Goal: Transaction & Acquisition: Obtain resource

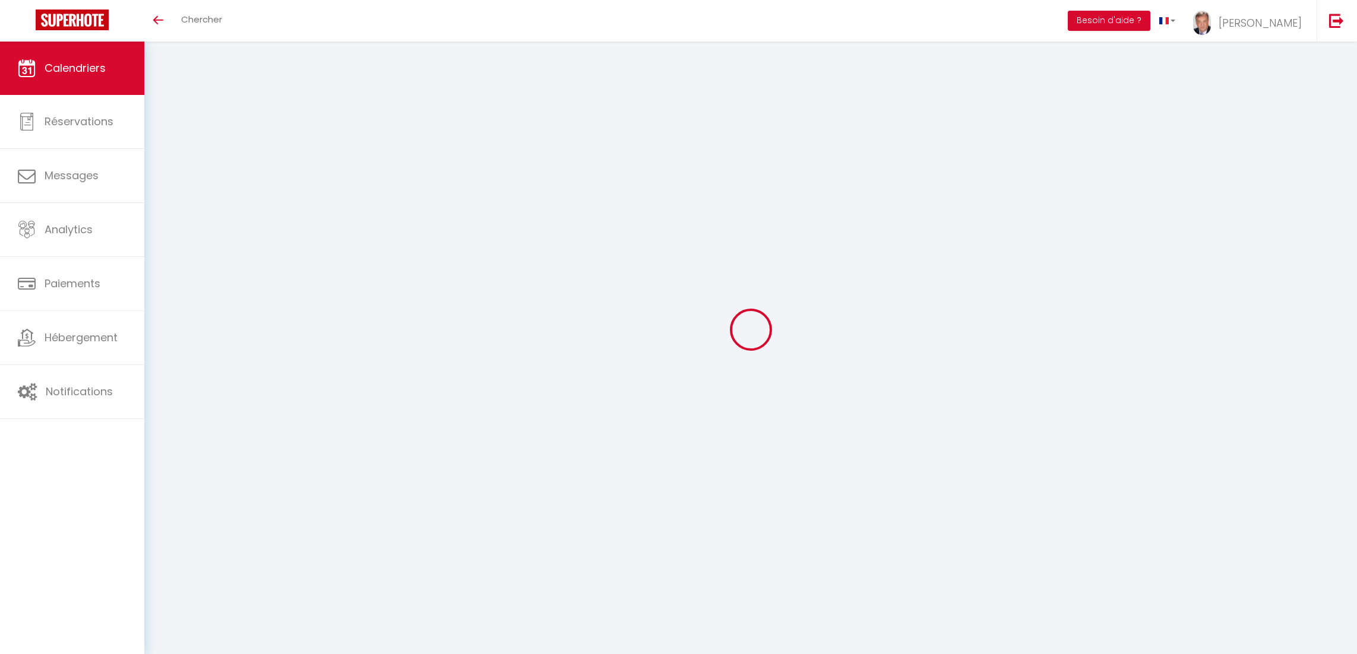
select select
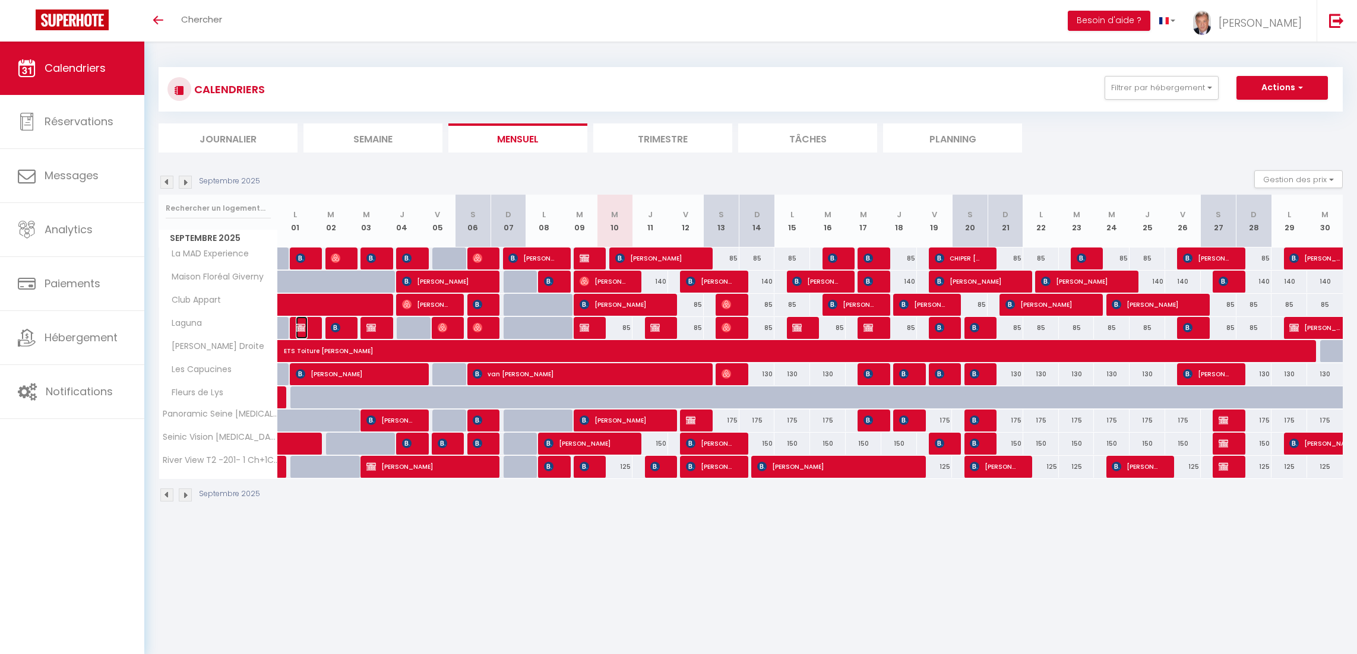
click at [303, 327] on img at bounding box center [300, 327] width 9 height 9
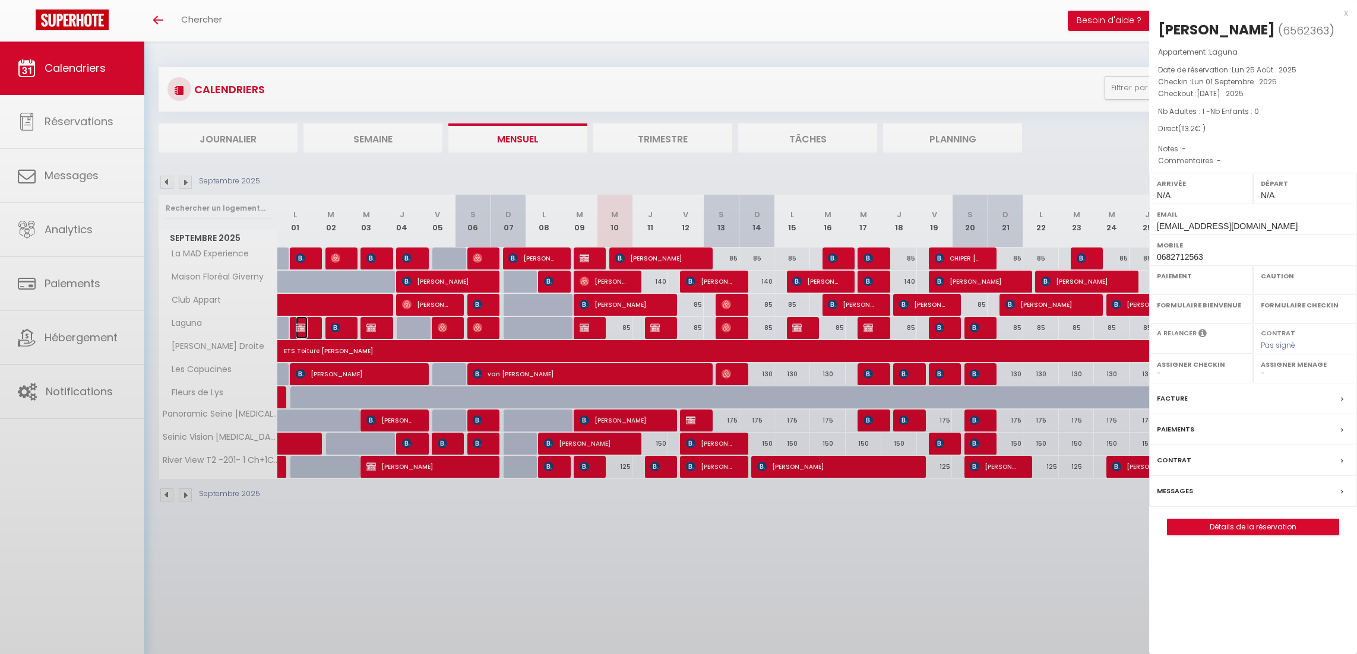
select select "OK"
select select "0"
select select "1"
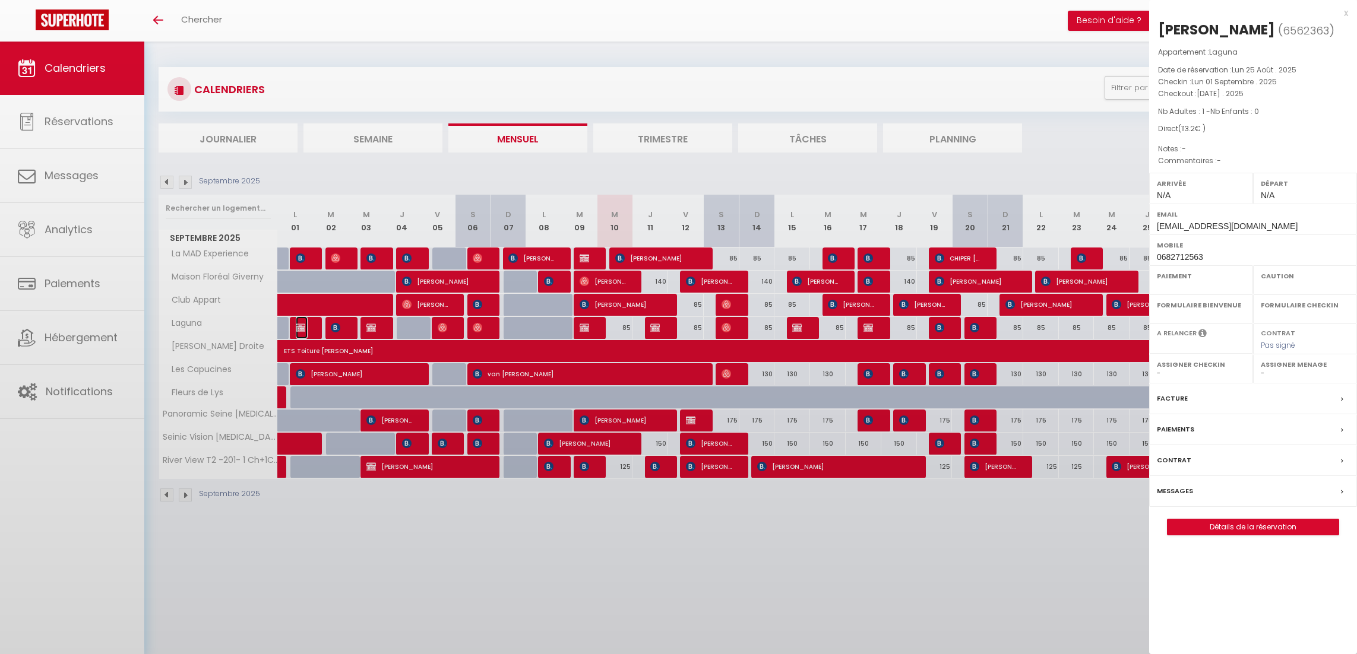
select select
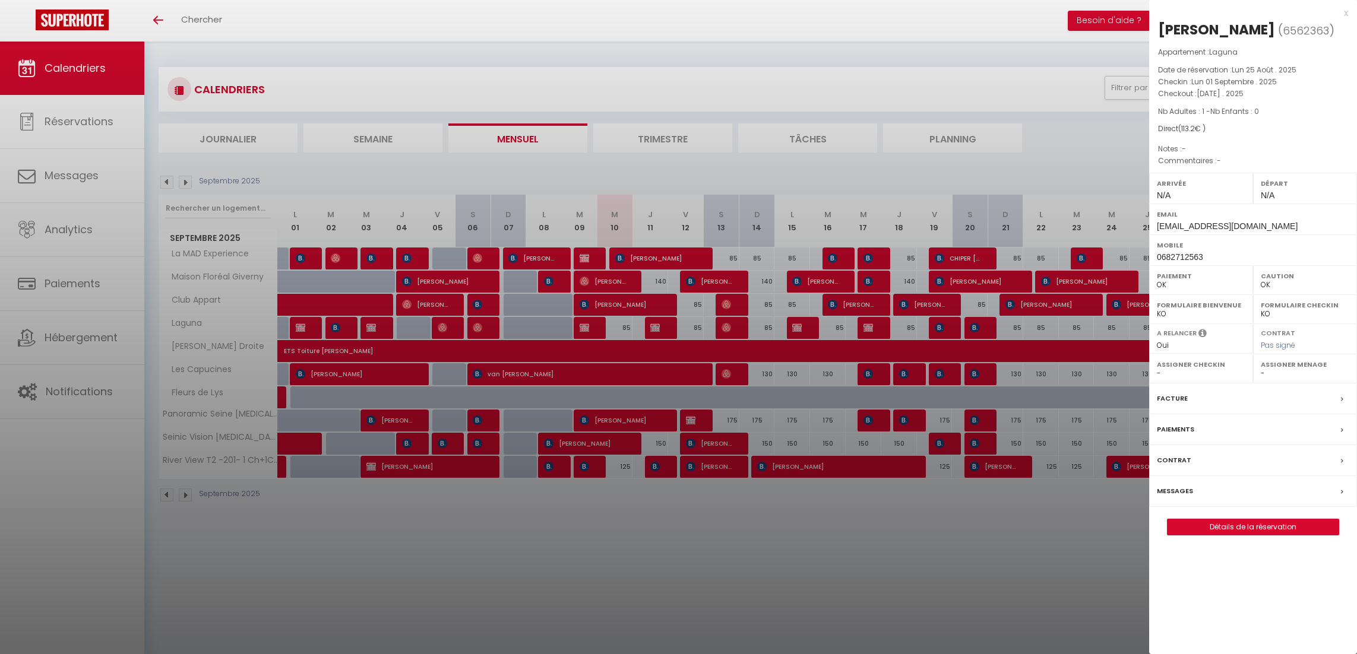
click at [1184, 399] on label "Facture" at bounding box center [1171, 398] width 31 height 12
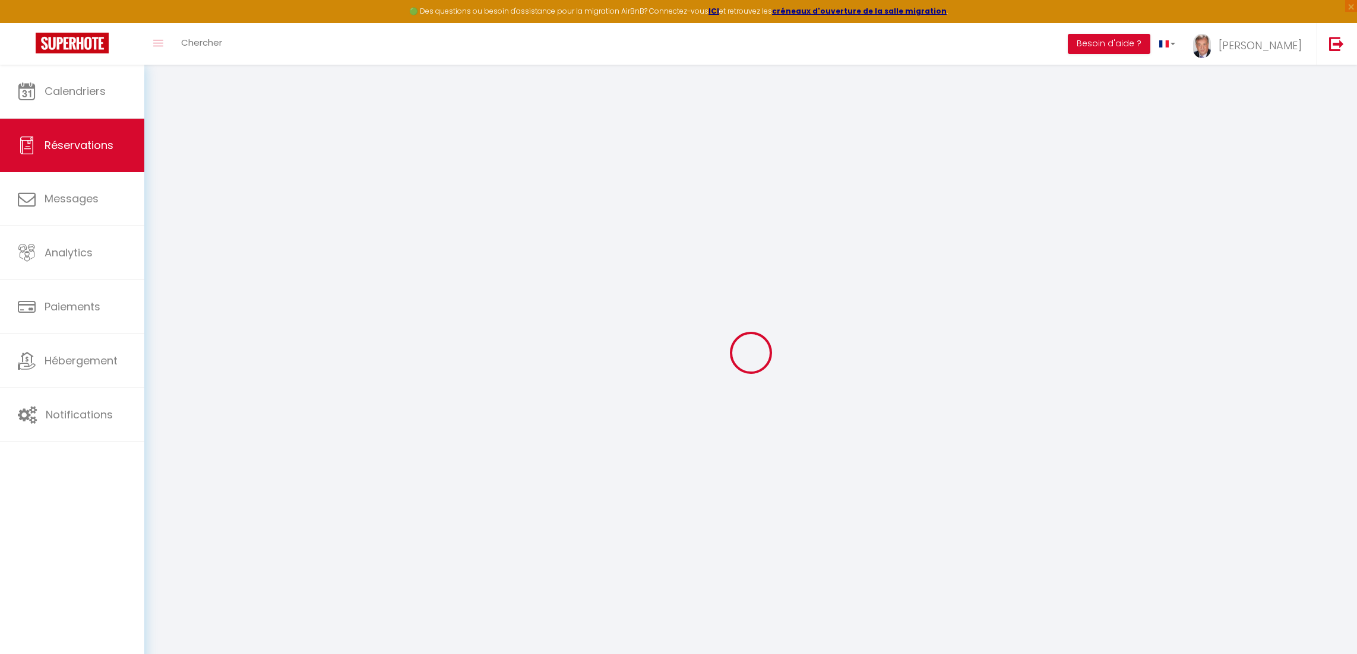
select select
checkbox input "false"
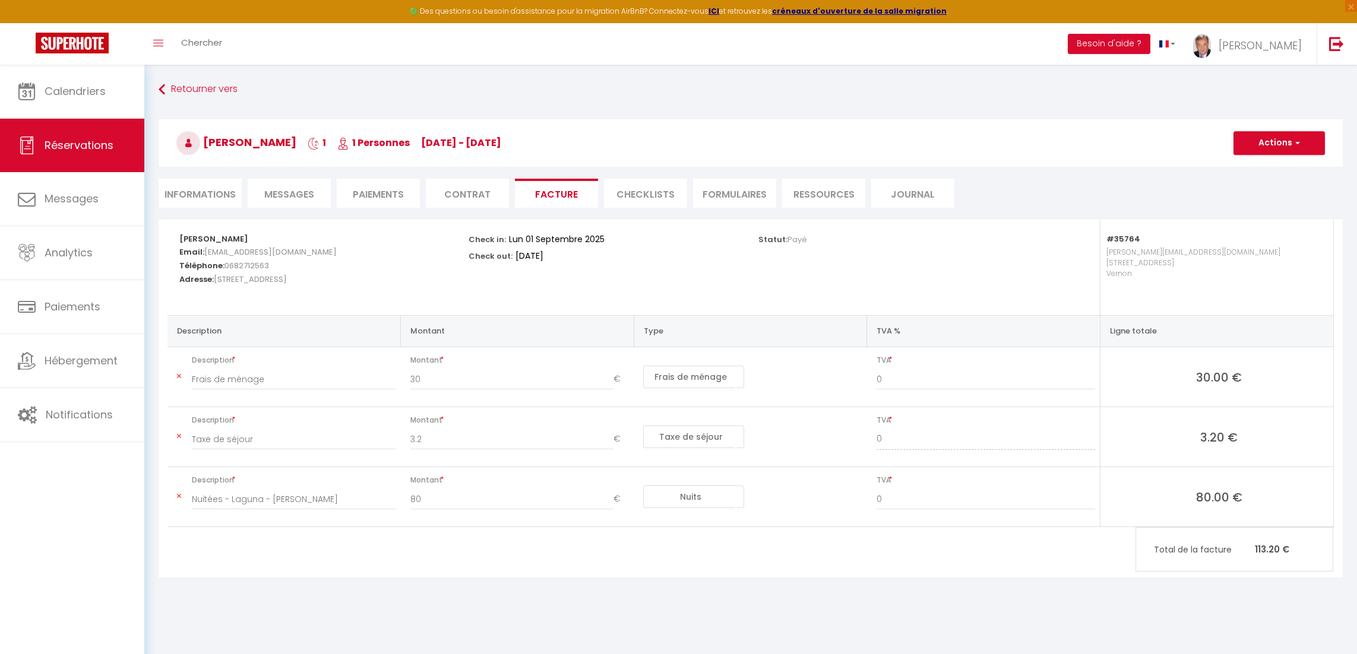
scroll to position [64, 0]
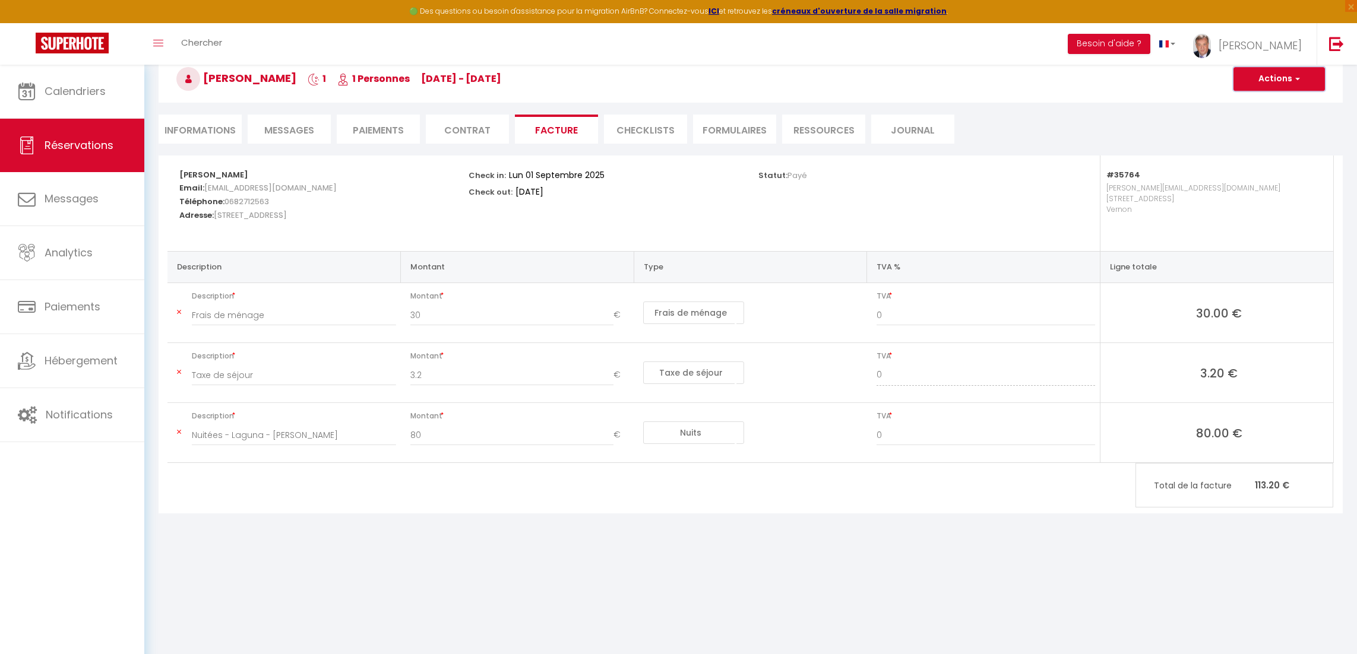
click at [1272, 84] on button "Actions" at bounding box center [1278, 79] width 91 height 24
click at [1266, 152] on link "Copier le lien" at bounding box center [1270, 151] width 100 height 15
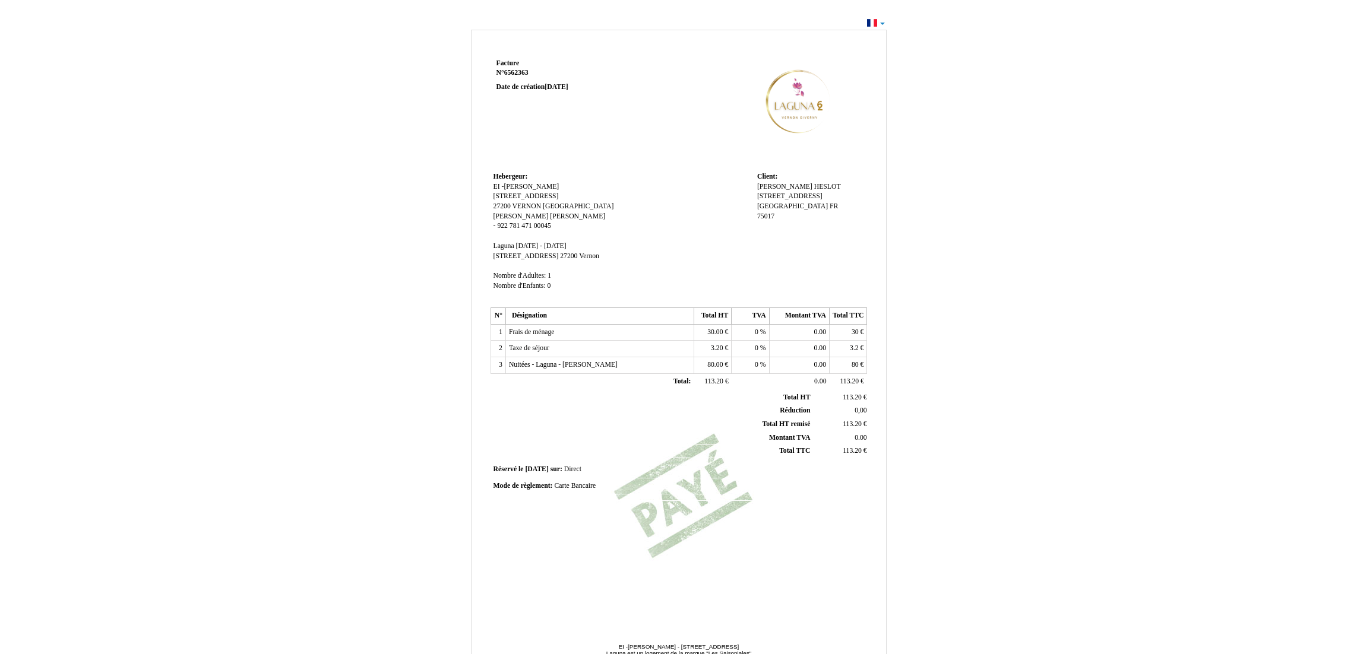
scroll to position [45, 0]
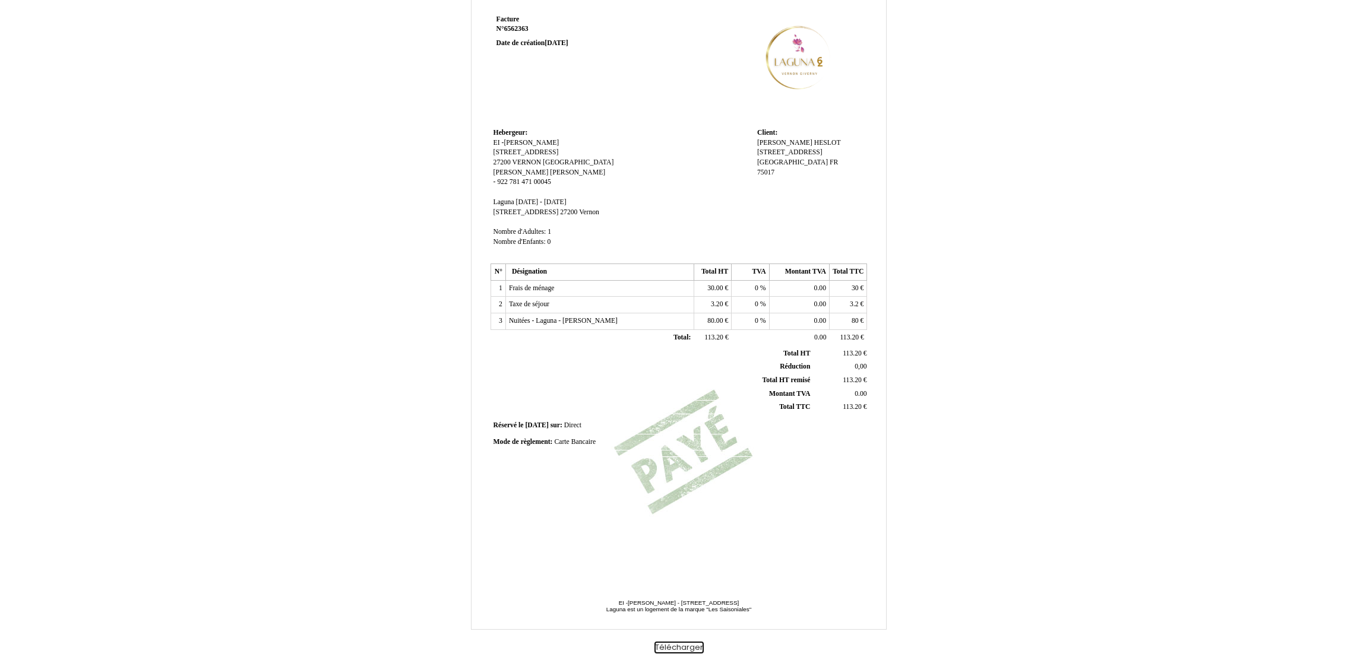
click at [676, 644] on button "Télécharger" at bounding box center [678, 648] width 49 height 12
